Goal: Information Seeking & Learning: Learn about a topic

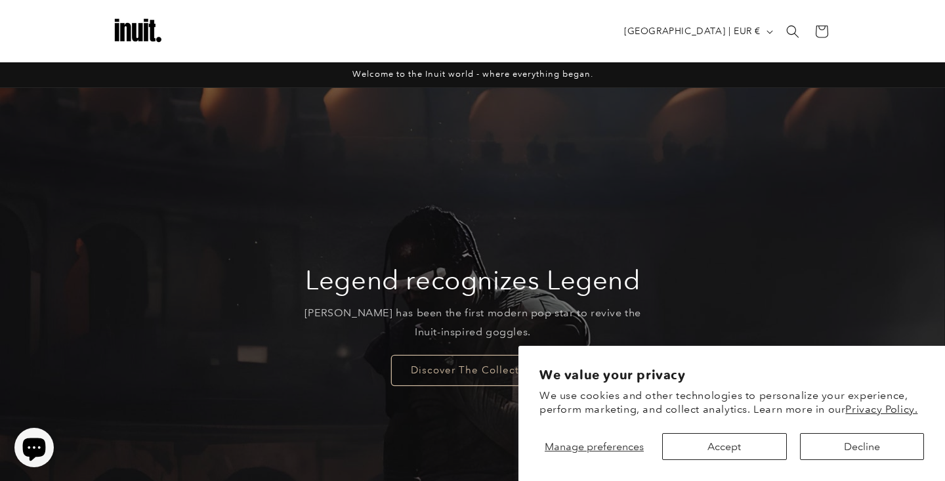
click at [760, 441] on button "Accept" at bounding box center [724, 446] width 124 height 27
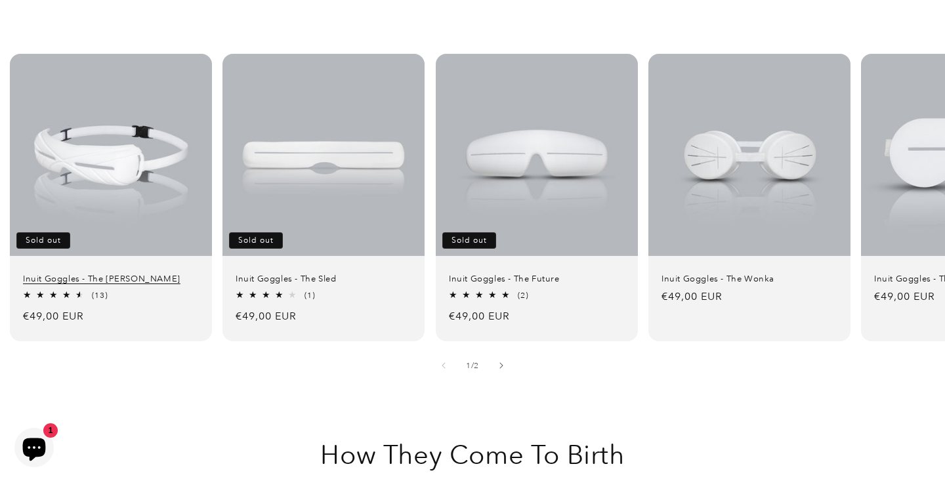
click at [79, 274] on link "Inuit Goggles - The Travis" at bounding box center [111, 279] width 176 height 11
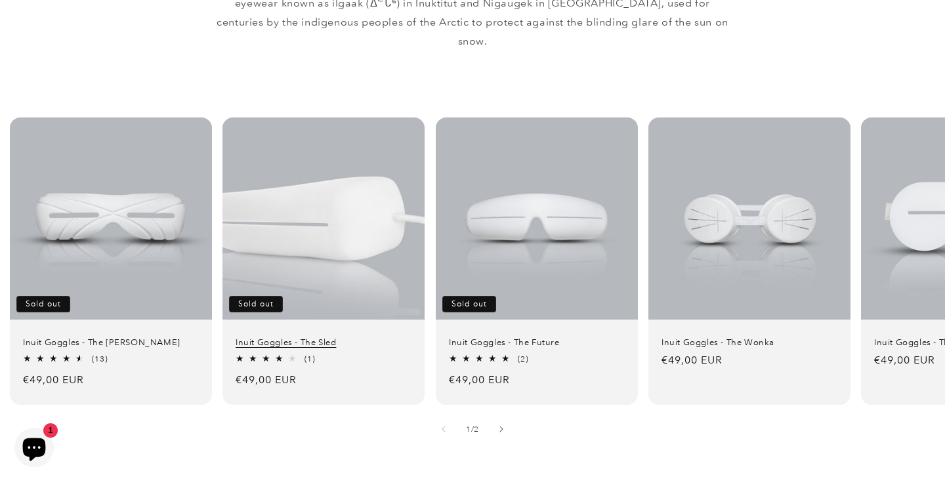
scroll to position [821, 0]
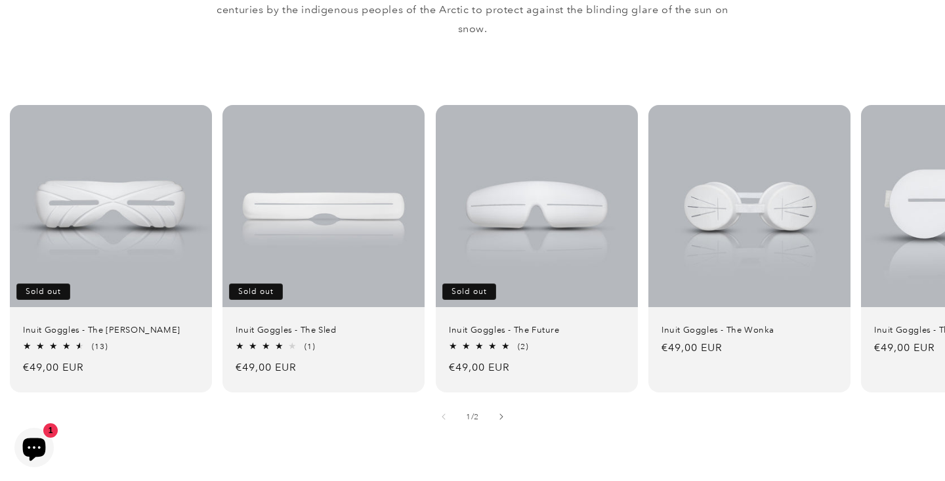
click at [486, 410] on div "1 / of 2" at bounding box center [472, 416] width 29 height 13
click at [497, 402] on button "Slide right" at bounding box center [501, 416] width 29 height 29
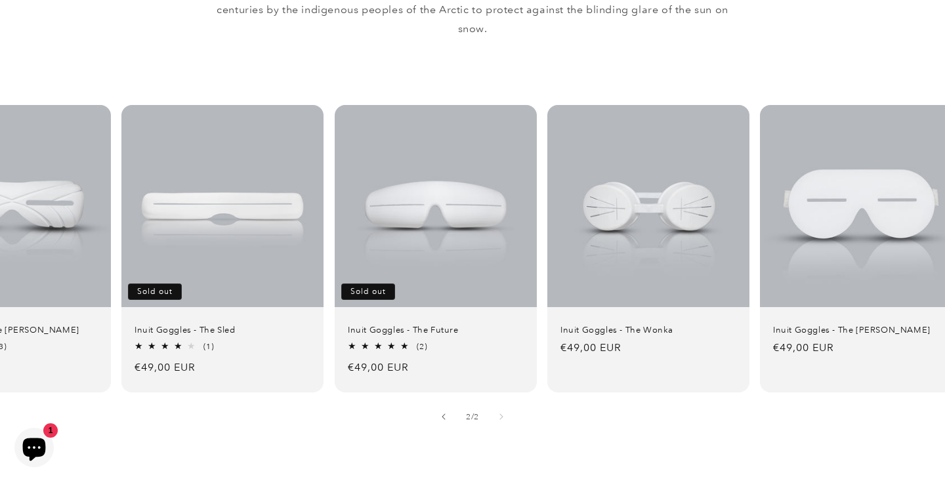
scroll to position [0, 128]
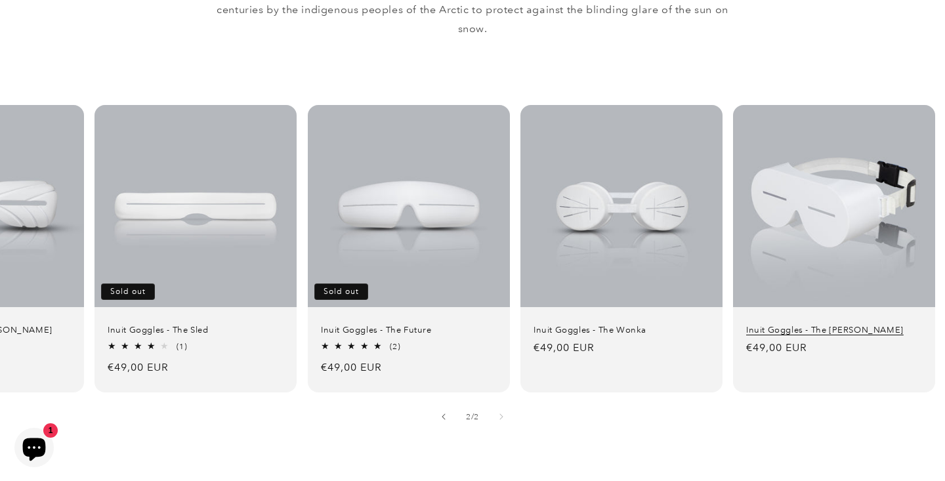
click at [811, 325] on link "Inuit Goggles - The [PERSON_NAME]" at bounding box center [834, 330] width 176 height 11
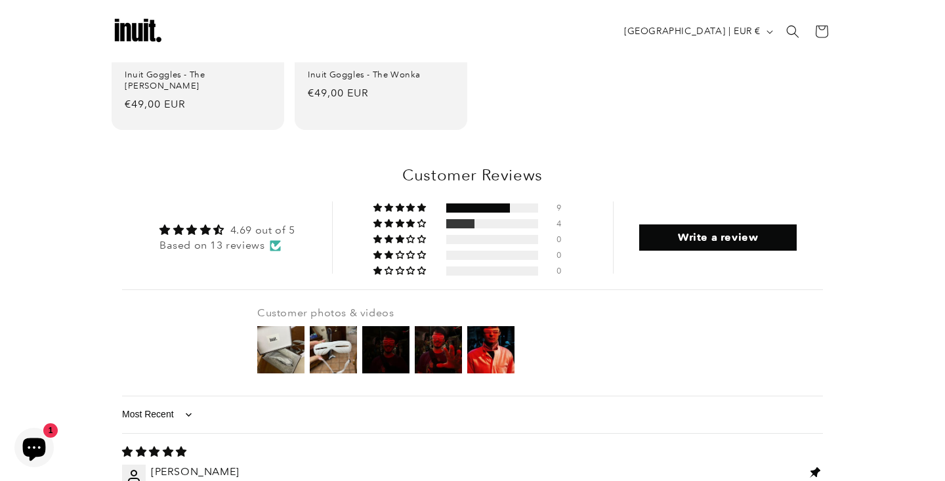
scroll to position [1423, 0]
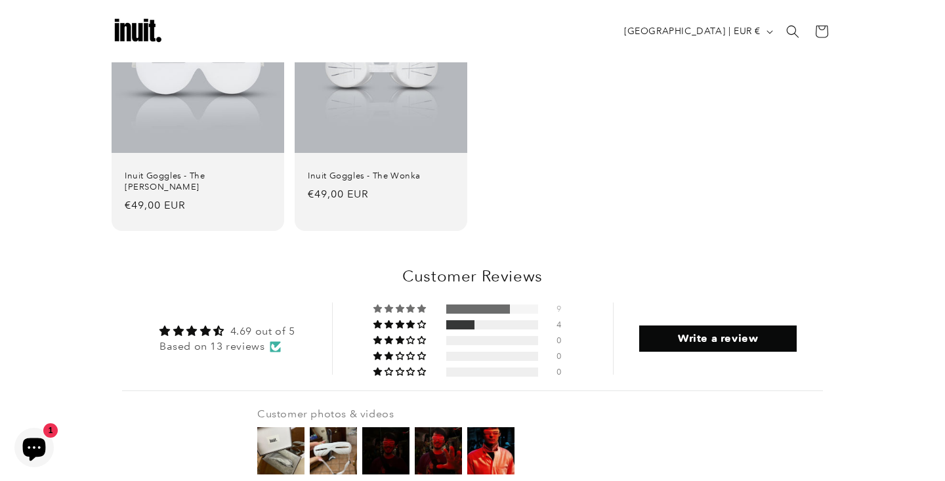
click at [446, 304] on div at bounding box center [478, 308] width 64 height 9
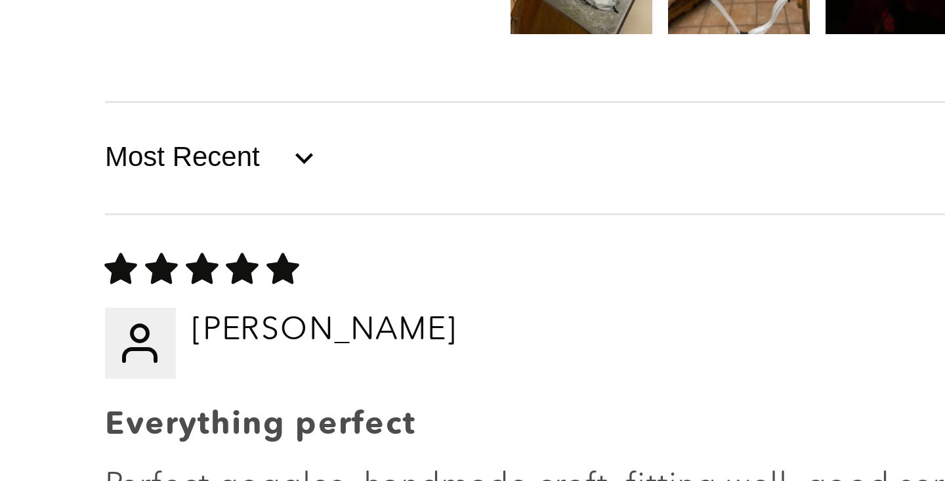
scroll to position [1859, 0]
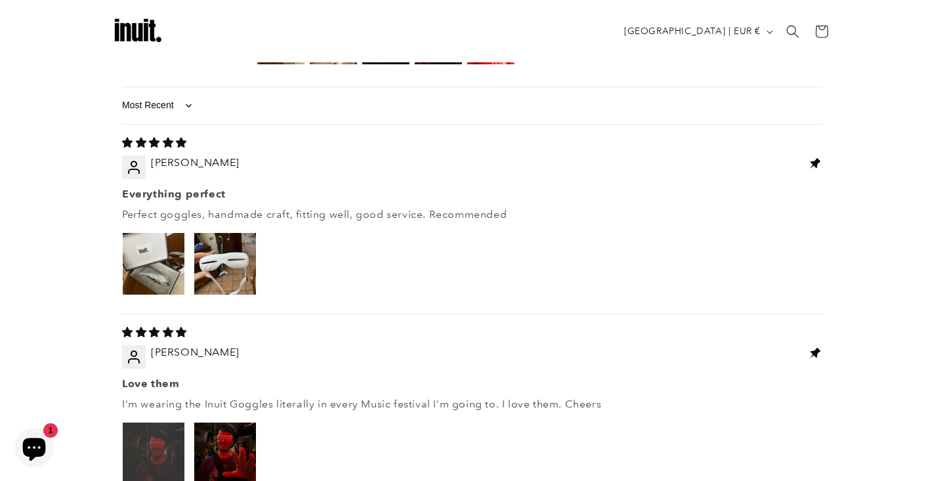
click at [153, 422] on img "Link to user picture 1" at bounding box center [154, 453] width 62 height 62
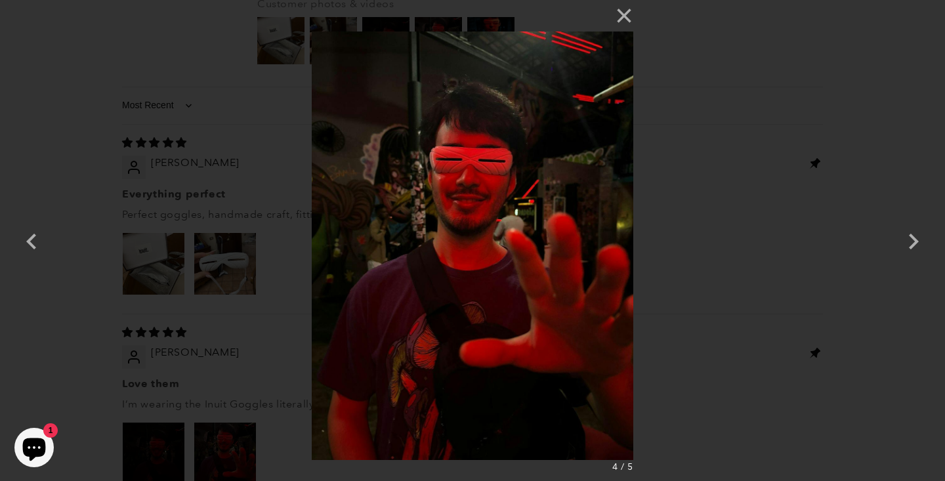
click at [221, 283] on div "× 4 / 5 Loading..." at bounding box center [472, 240] width 945 height 481
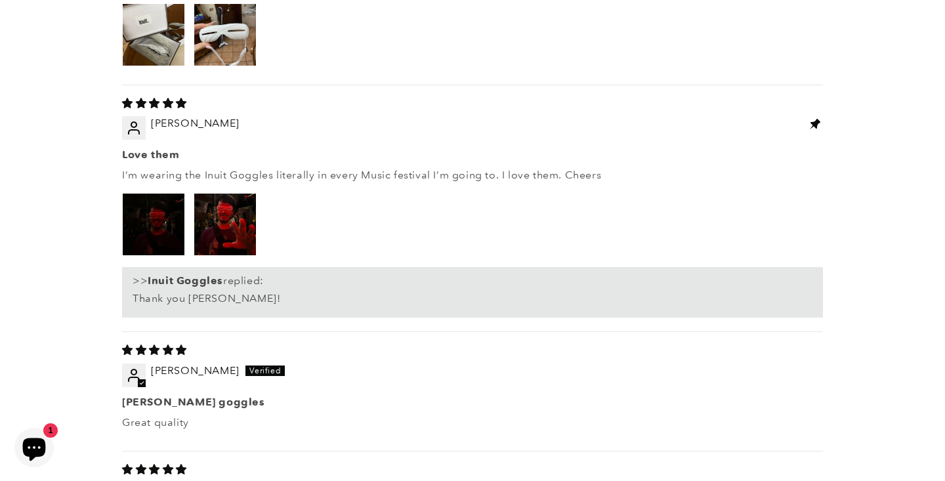
scroll to position [2223, 0]
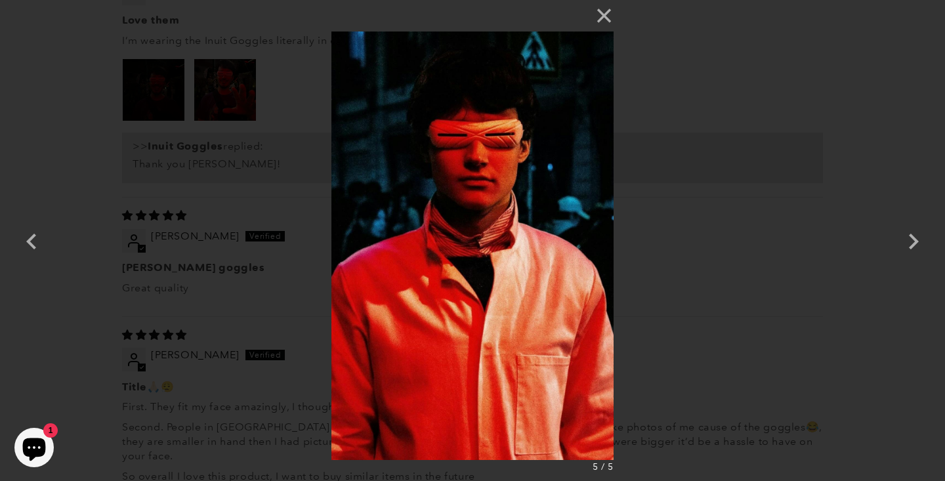
click at [162, 376] on div "× 5 / 5" at bounding box center [472, 240] width 945 height 481
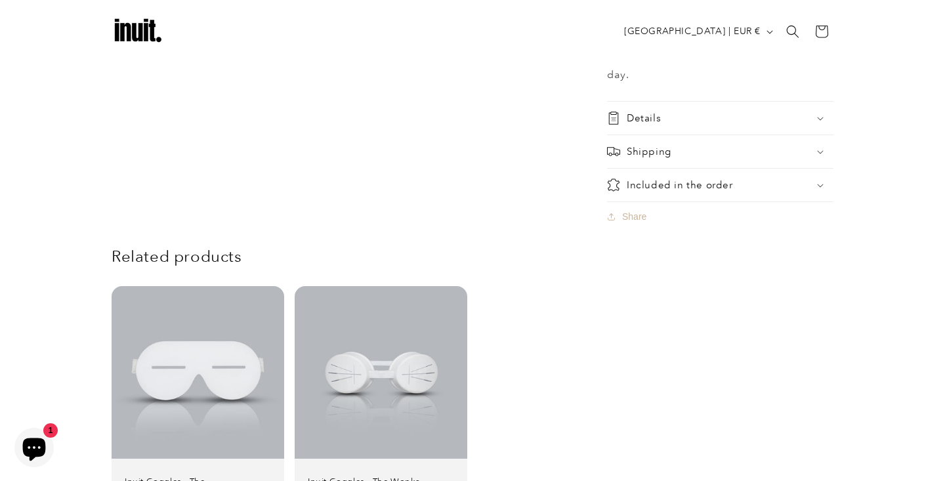
scroll to position [1062, 0]
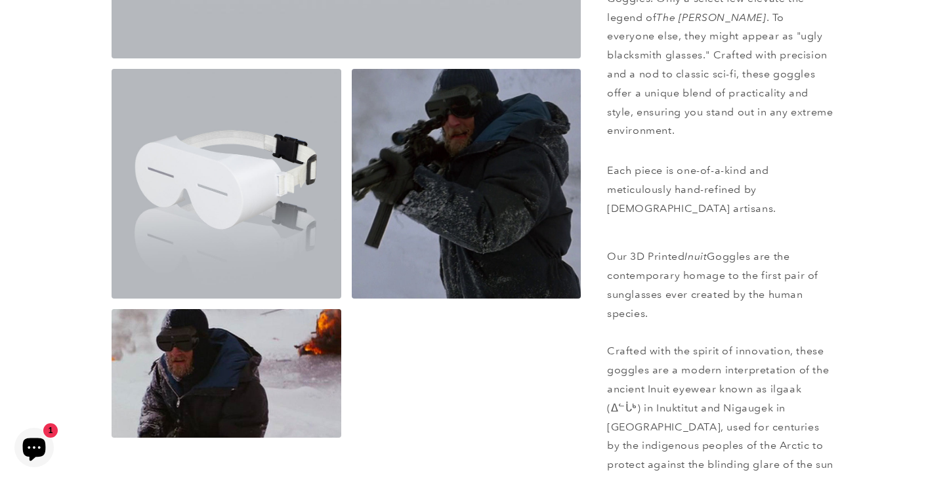
scroll to position [501, 0]
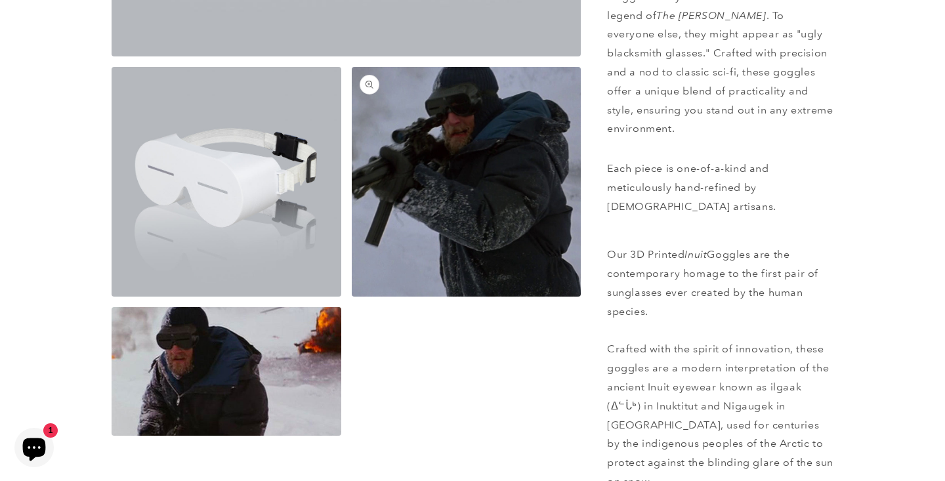
click at [352, 297] on button "Open media 3 in modal" at bounding box center [352, 297] width 0 height 0
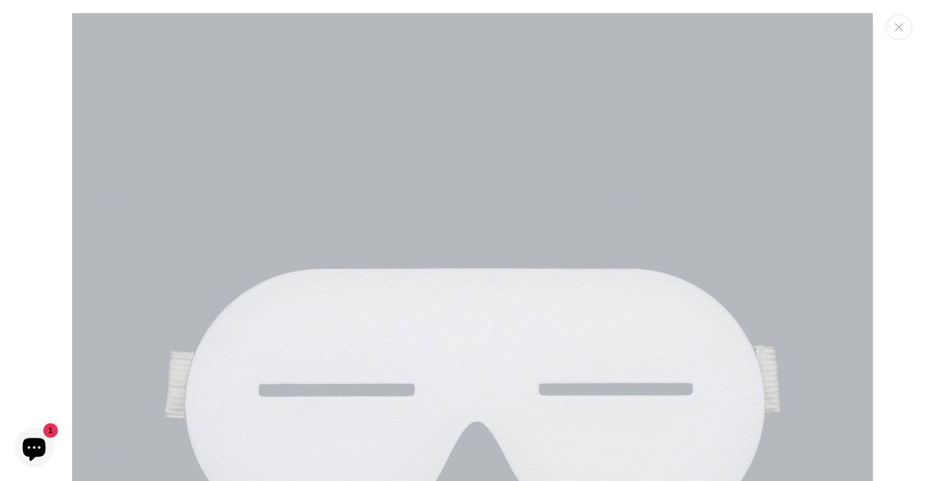
scroll to position [1633, 0]
